Goal: Go to known website: Access a specific website the user already knows

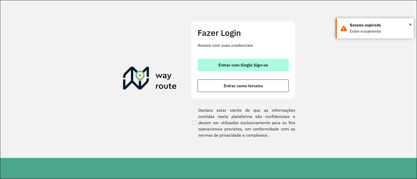
click at [254, 63] on span "Entrar com Single Sign-on" at bounding box center [243, 65] width 50 height 4
